Goal: Information Seeking & Learning: Learn about a topic

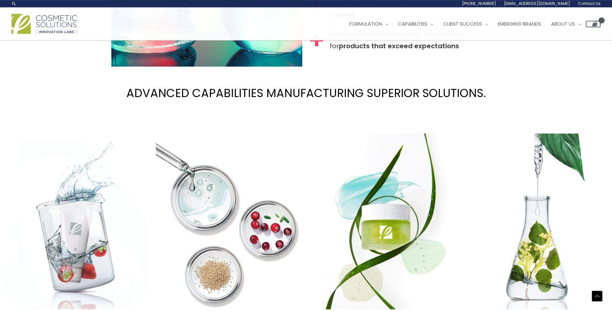
scroll to position [844, 0]
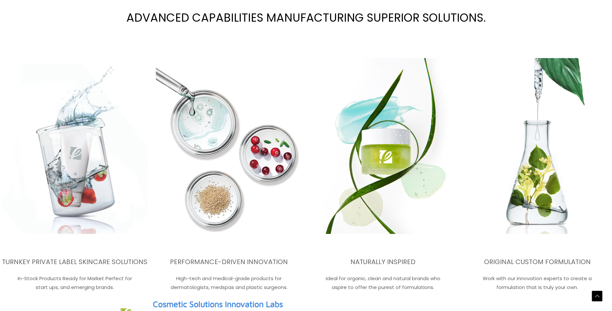
scroll to position [1149, 0]
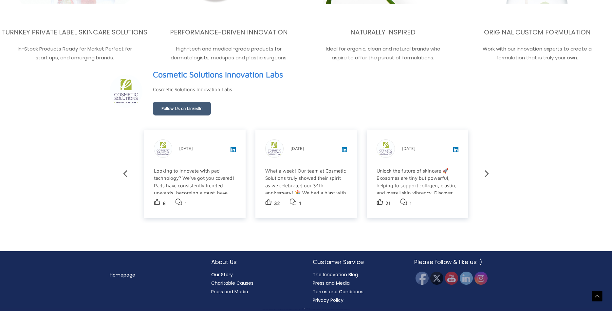
click at [294, 93] on div "Cosmetic Solutions Innovation Labs 22.7k Followers Employees Cosmetic Solutions…" at bounding box center [306, 91] width 393 height 48
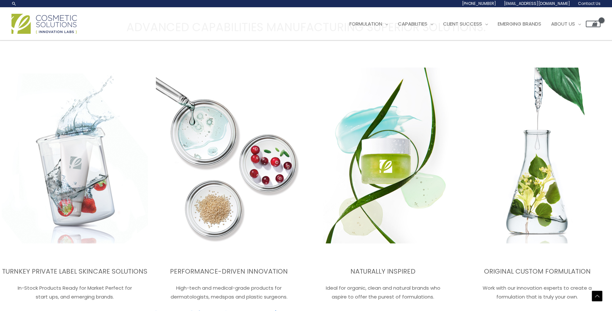
scroll to position [897, 0]
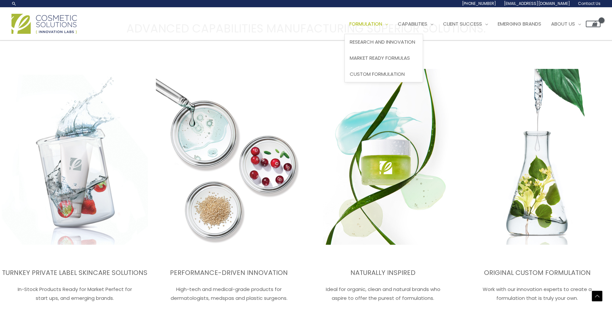
click at [388, 24] on span "Site Navigation" at bounding box center [385, 23] width 6 height 7
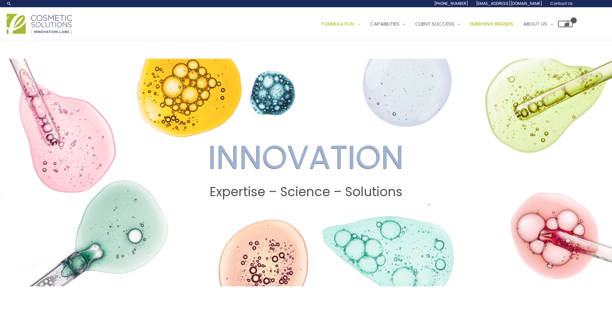
click at [492, 22] on span "Emerging Brands" at bounding box center [492, 23] width 44 height 7
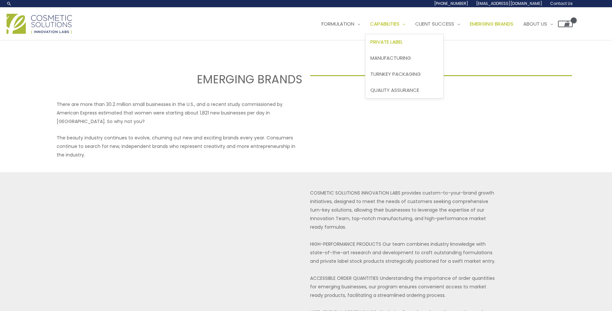
click at [400, 44] on span "Private Label" at bounding box center [387, 41] width 32 height 7
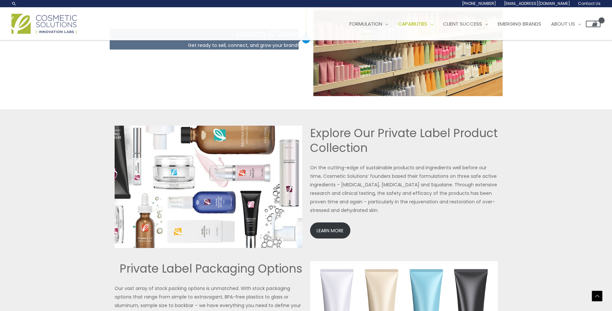
scroll to position [1203, 0]
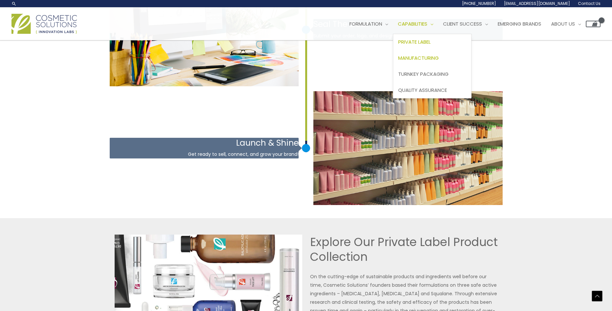
click at [433, 59] on span "Manufacturing" at bounding box center [418, 57] width 41 height 7
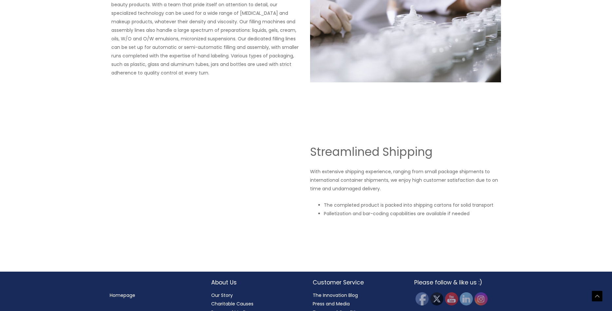
scroll to position [1090, 0]
